Goal: Information Seeking & Learning: Learn about a topic

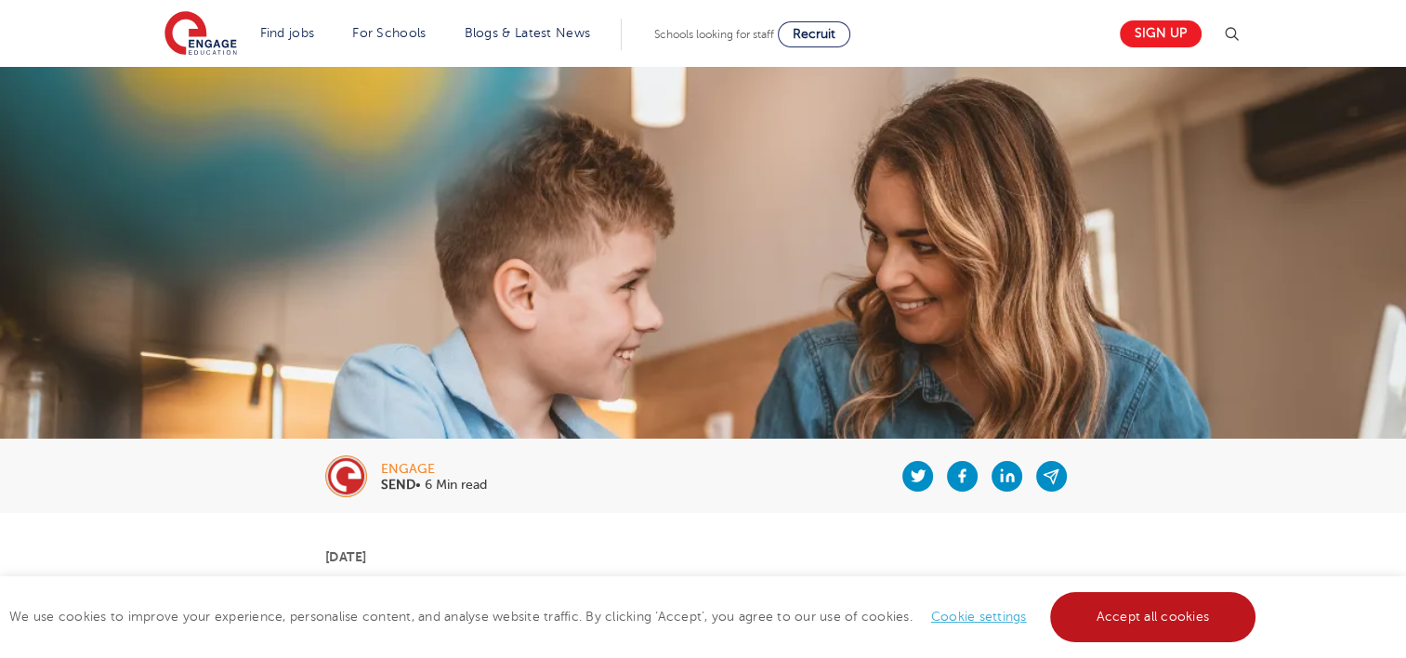
click at [1201, 606] on link "Accept all cookies" at bounding box center [1153, 617] width 206 height 50
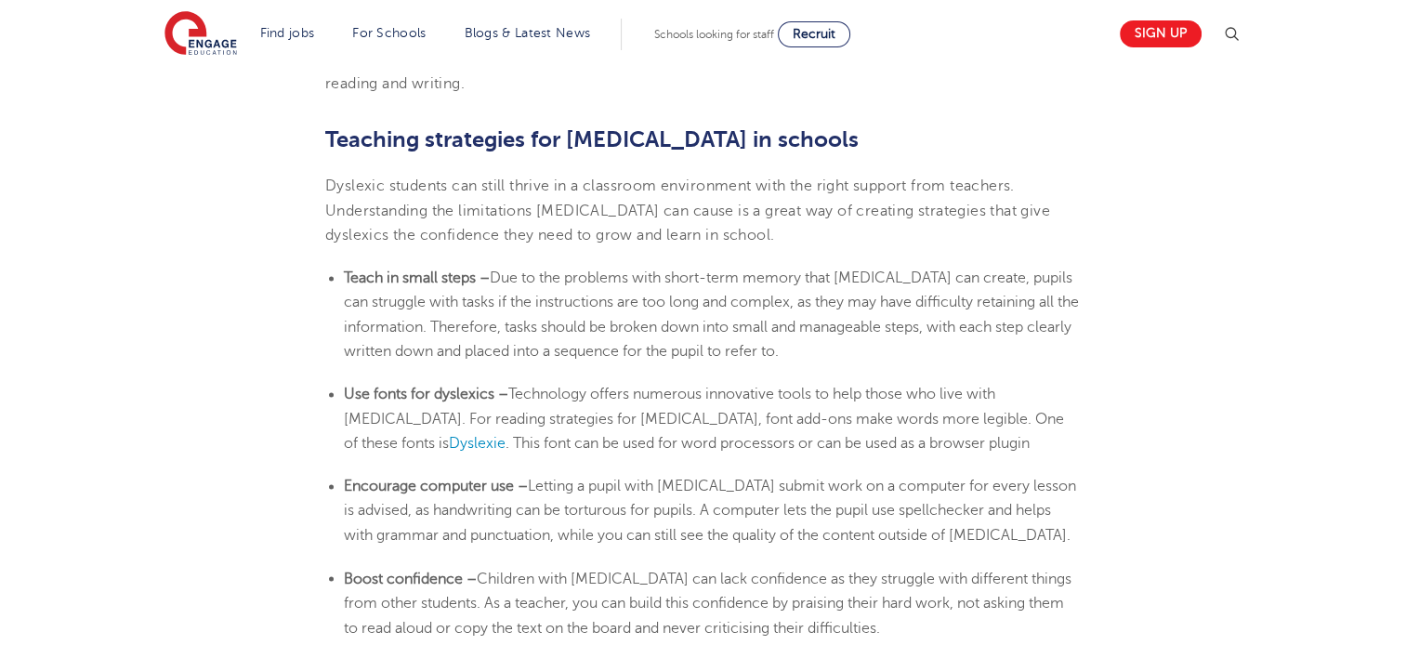
scroll to position [2952, 0]
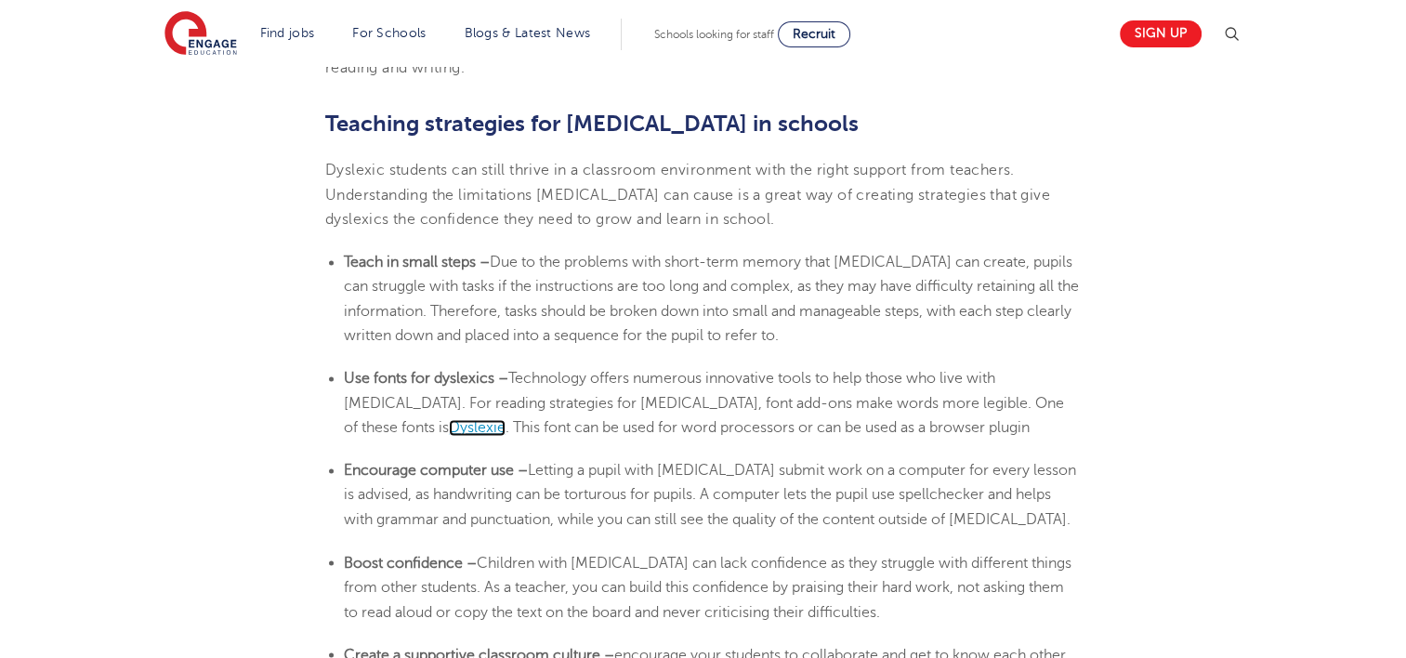
click at [506, 419] on span "Dyslexie" at bounding box center [477, 427] width 57 height 17
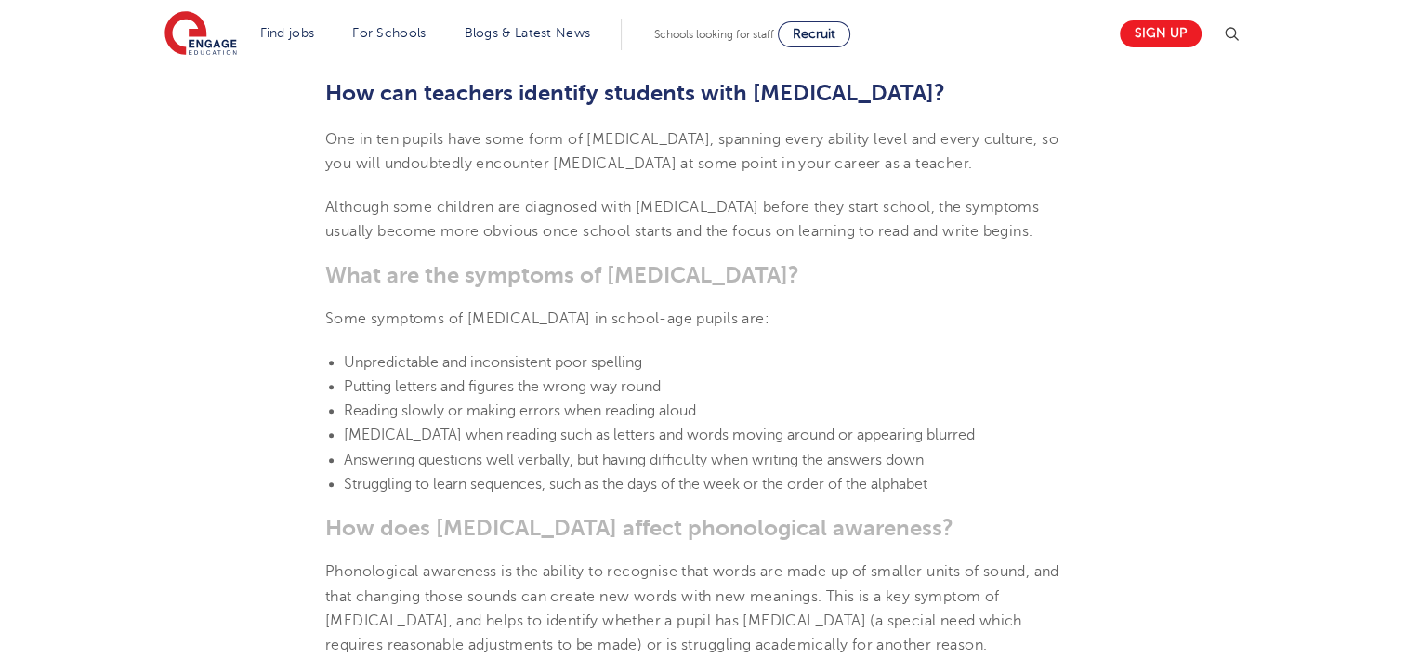
scroll to position [1646, 0]
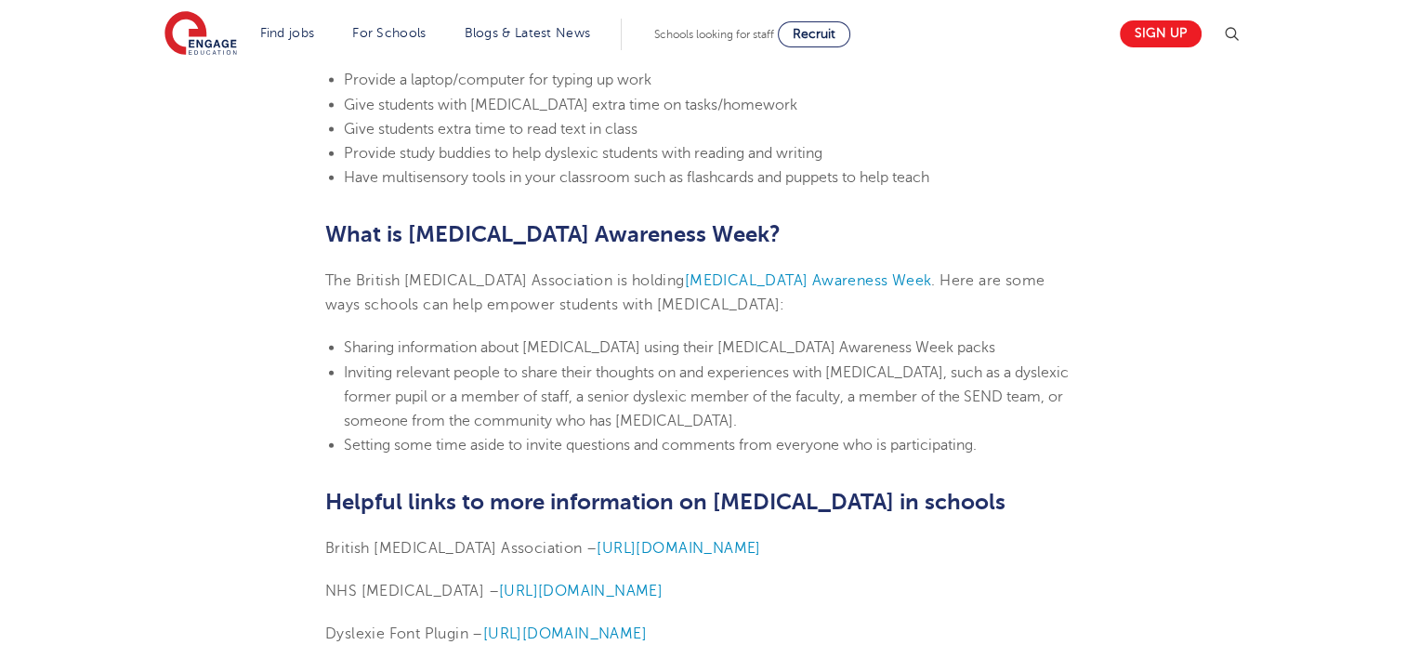
scroll to position [4322, 0]
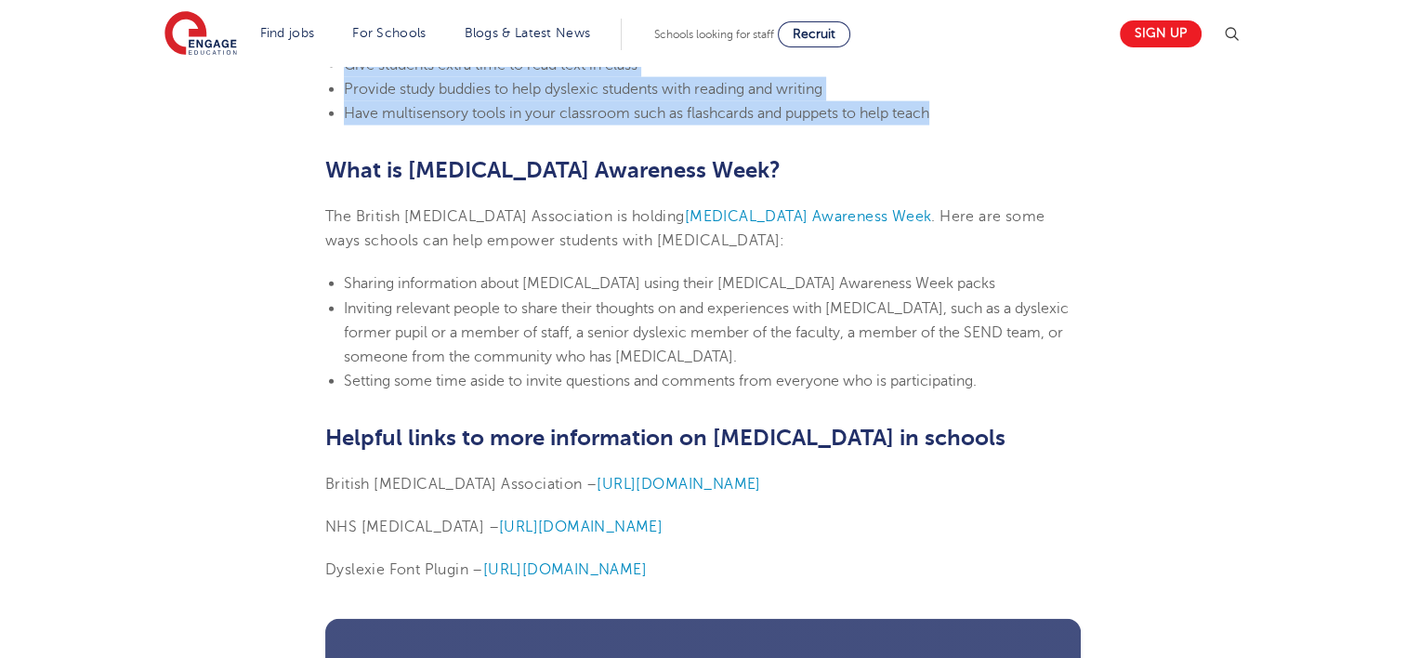
drag, startPoint x: 327, startPoint y: 110, endPoint x: 981, endPoint y: 117, distance: 654.3
click at [788, 101] on li "Have multisensory tools in your classroom such as flashcards and puppets to hel…" at bounding box center [712, 113] width 737 height 24
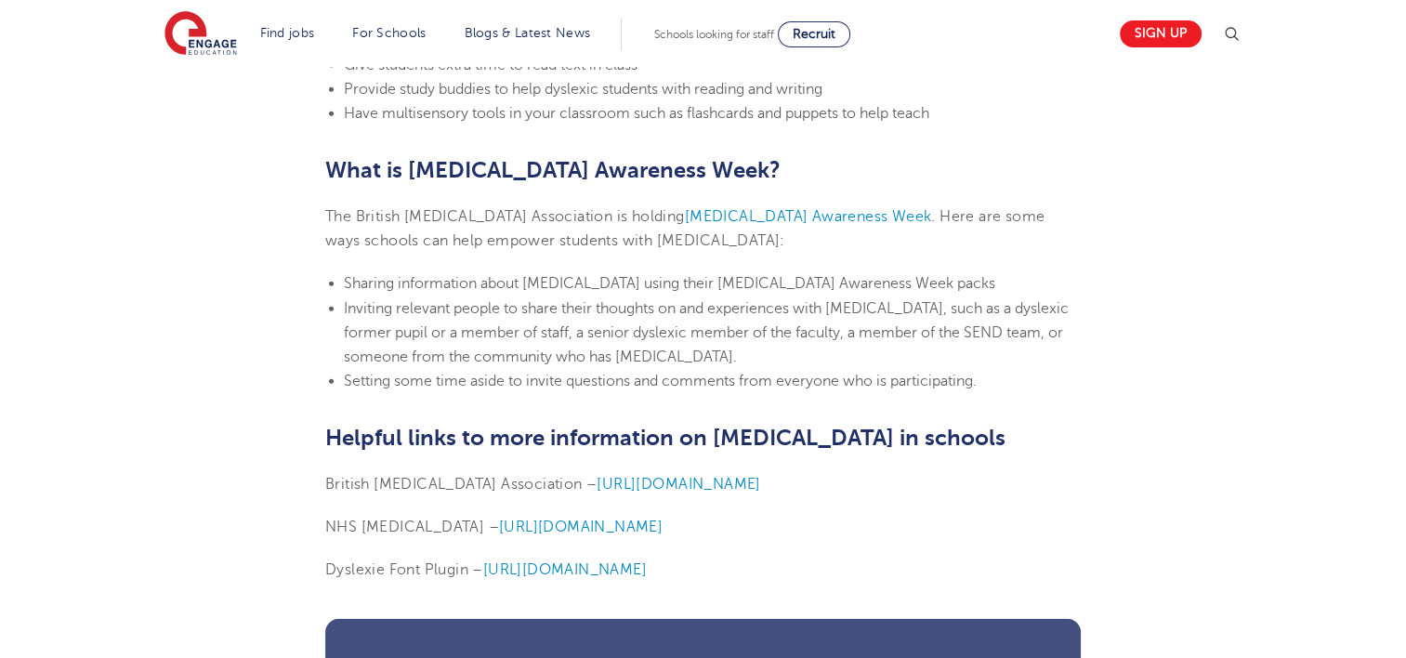
click at [937, 123] on li "Have multisensory tools in your classroom such as flashcards and puppets to hel…" at bounding box center [712, 113] width 737 height 24
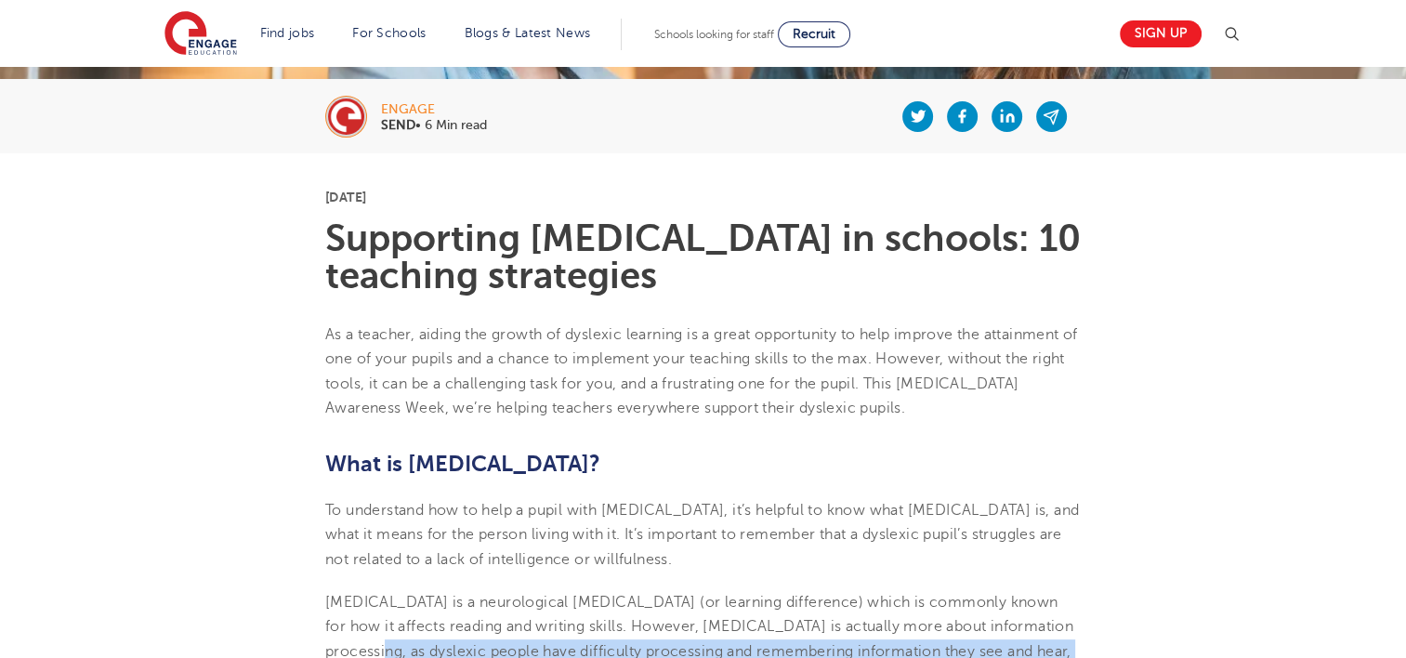
scroll to position [556, 0]
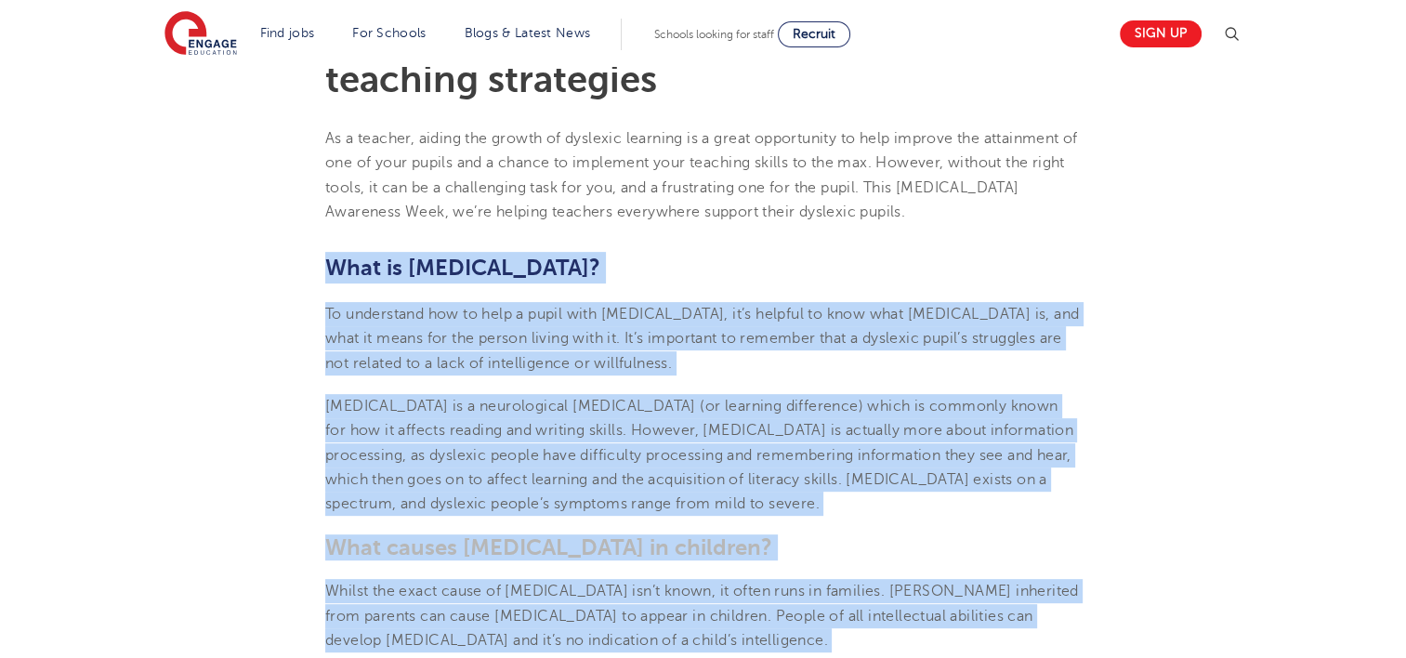
drag, startPoint x: 959, startPoint y: 110, endPoint x: 307, endPoint y: 246, distance: 666.5
copy section "Lore ip dolorsit? Am consectetu adi el sedd e tempo inci utlabore, et’d magnaal…"
